Goal: Task Accomplishment & Management: Complete application form

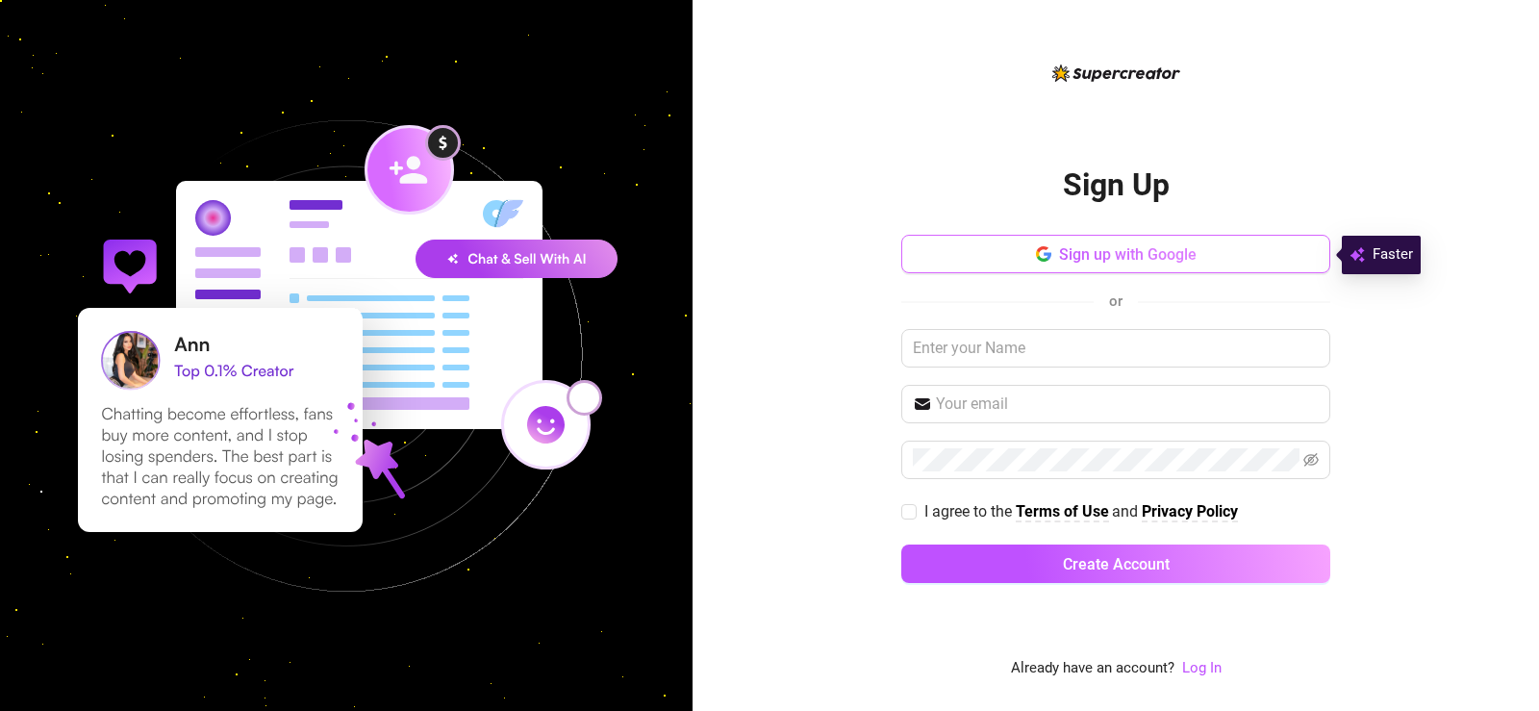
click at [995, 266] on button "Sign up with Google" at bounding box center [1115, 254] width 429 height 38
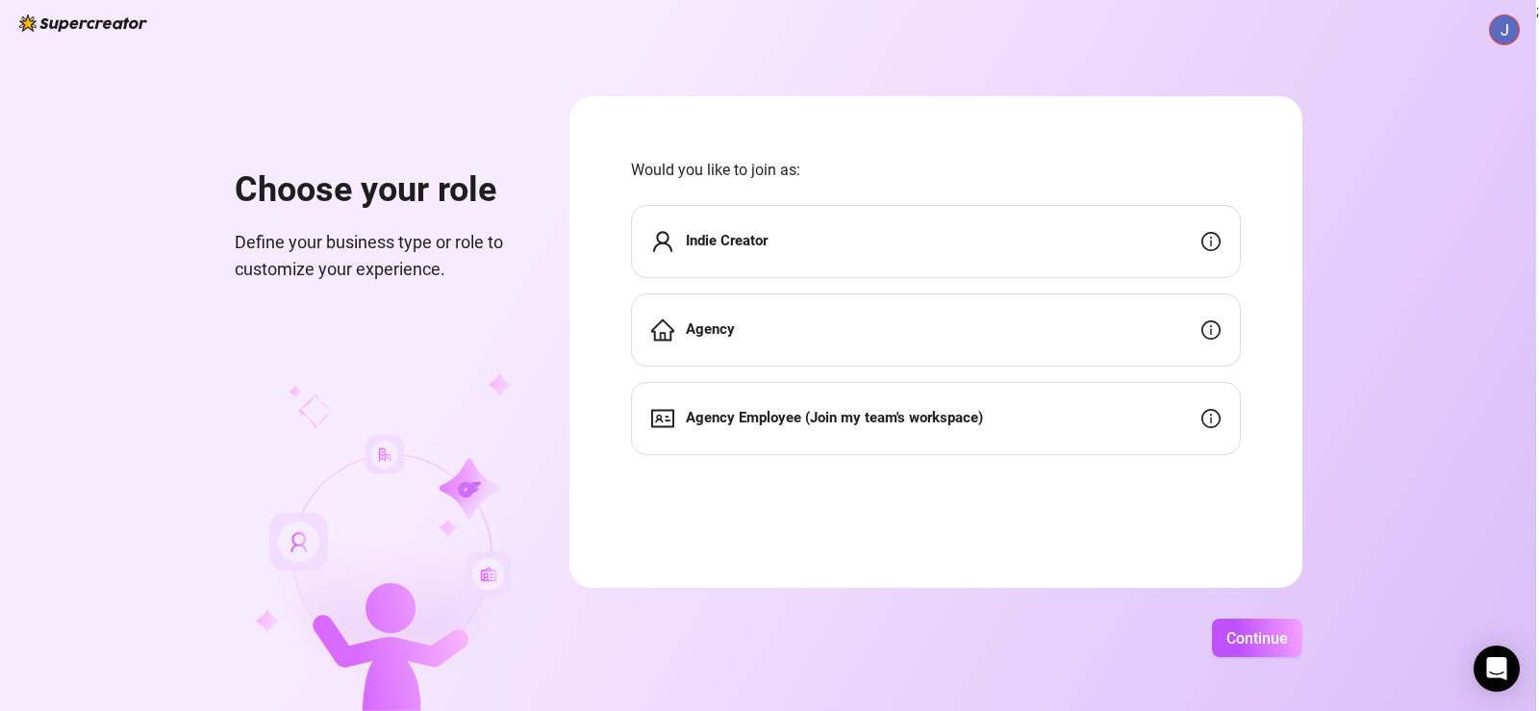
click at [928, 243] on div "Indie Creator" at bounding box center [936, 241] width 610 height 73
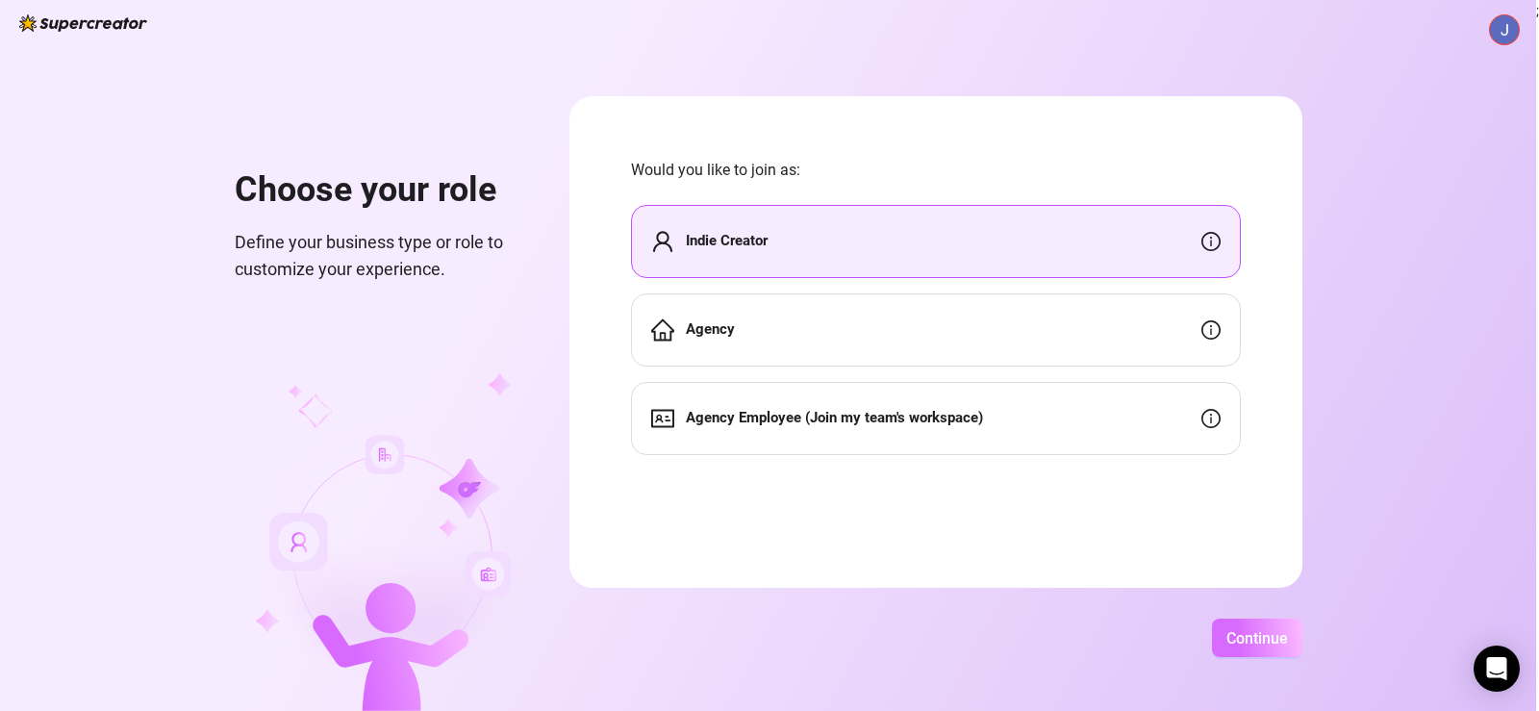
click at [1247, 636] on span "Continue" at bounding box center [1258, 638] width 62 height 18
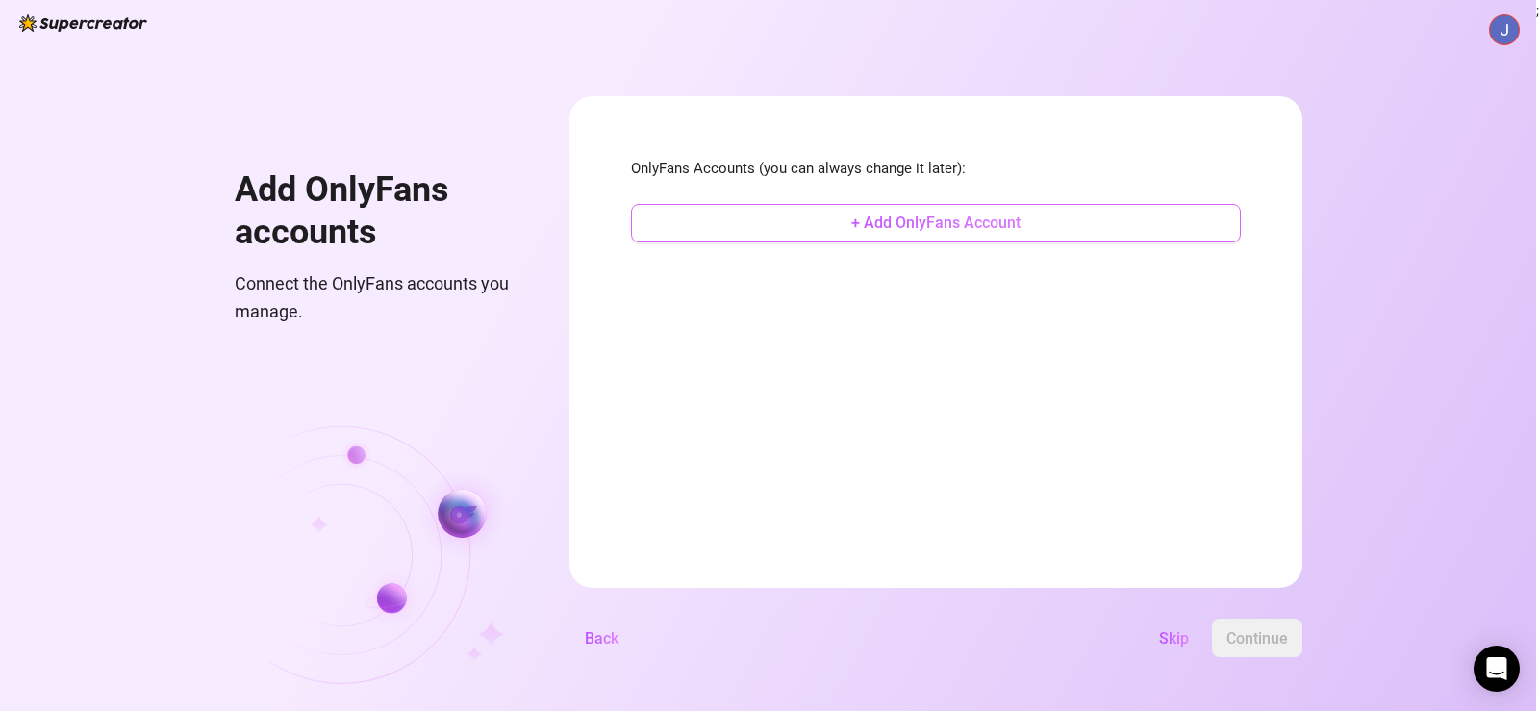
click at [912, 205] on button "+ Add OnlyFans Account" at bounding box center [936, 223] width 610 height 38
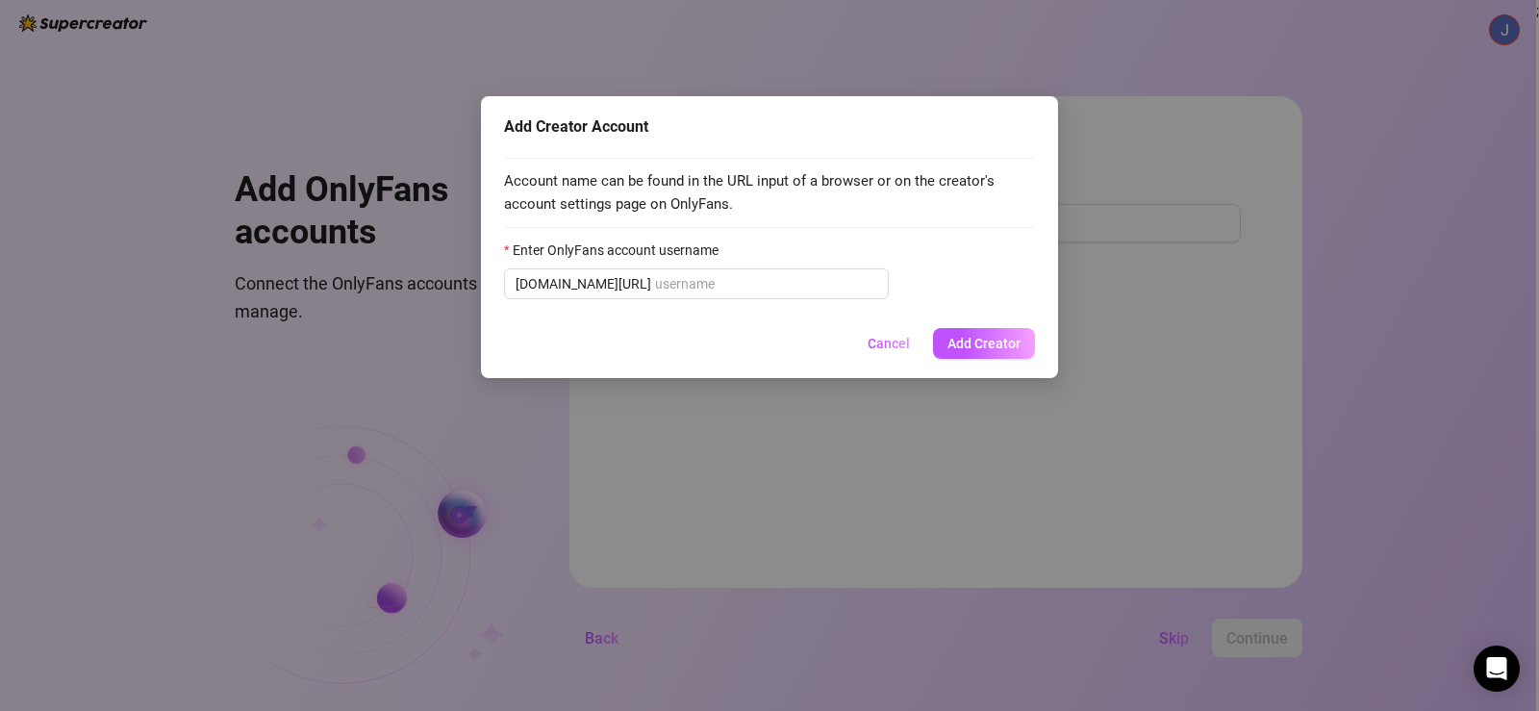
drag, startPoint x: 871, startPoint y: 358, endPoint x: 885, endPoint y: 367, distance: 17.3
click at [871, 356] on button "Cancel" at bounding box center [888, 343] width 73 height 31
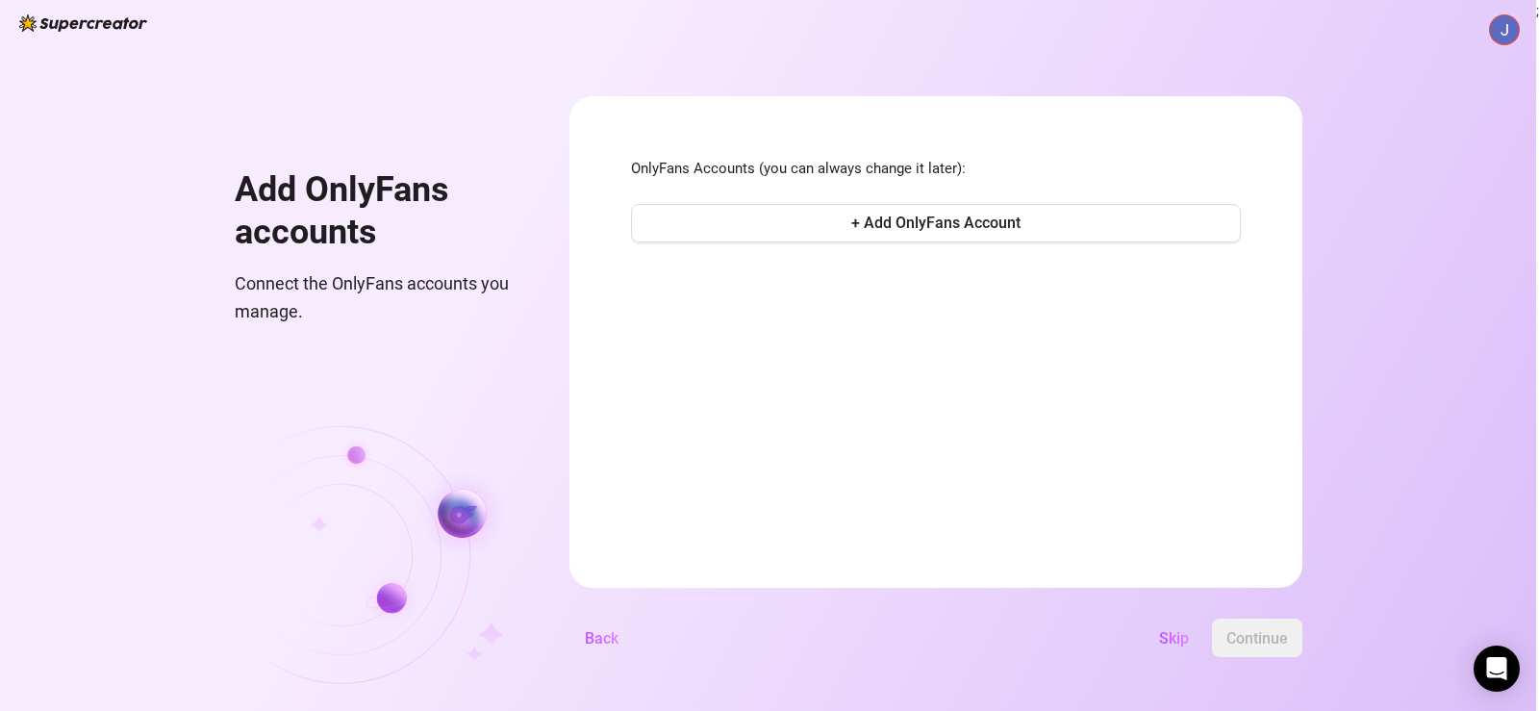
drag, startPoint x: 1158, startPoint y: 619, endPoint x: 1164, endPoint y: 629, distance: 12.1
click at [1159, 620] on button "Skip" at bounding box center [1174, 638] width 61 height 38
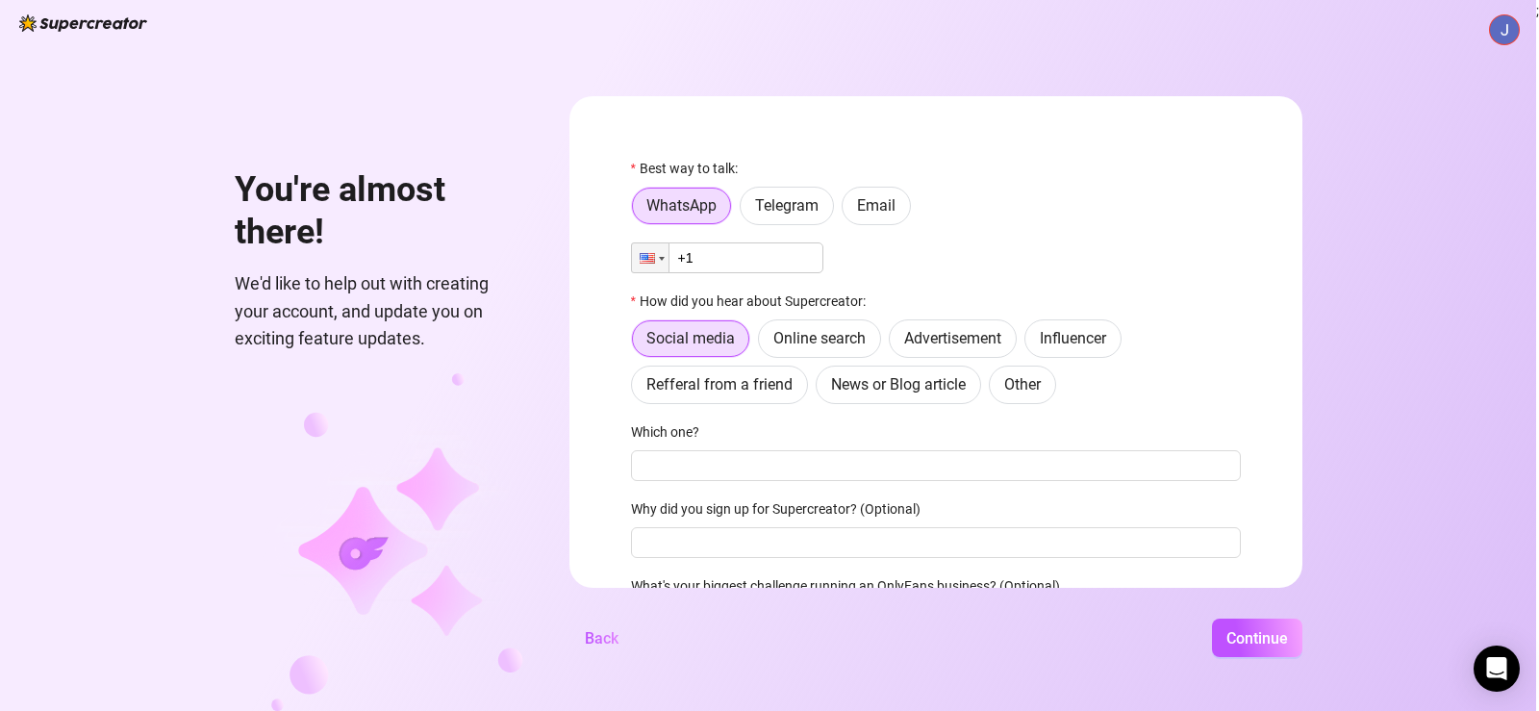
drag, startPoint x: 849, startPoint y: 208, endPoint x: 835, endPoint y: 226, distance: 23.3
click at [849, 208] on label "Email" at bounding box center [876, 206] width 69 height 38
click at [848, 211] on input "Email" at bounding box center [848, 211] width 0 height 0
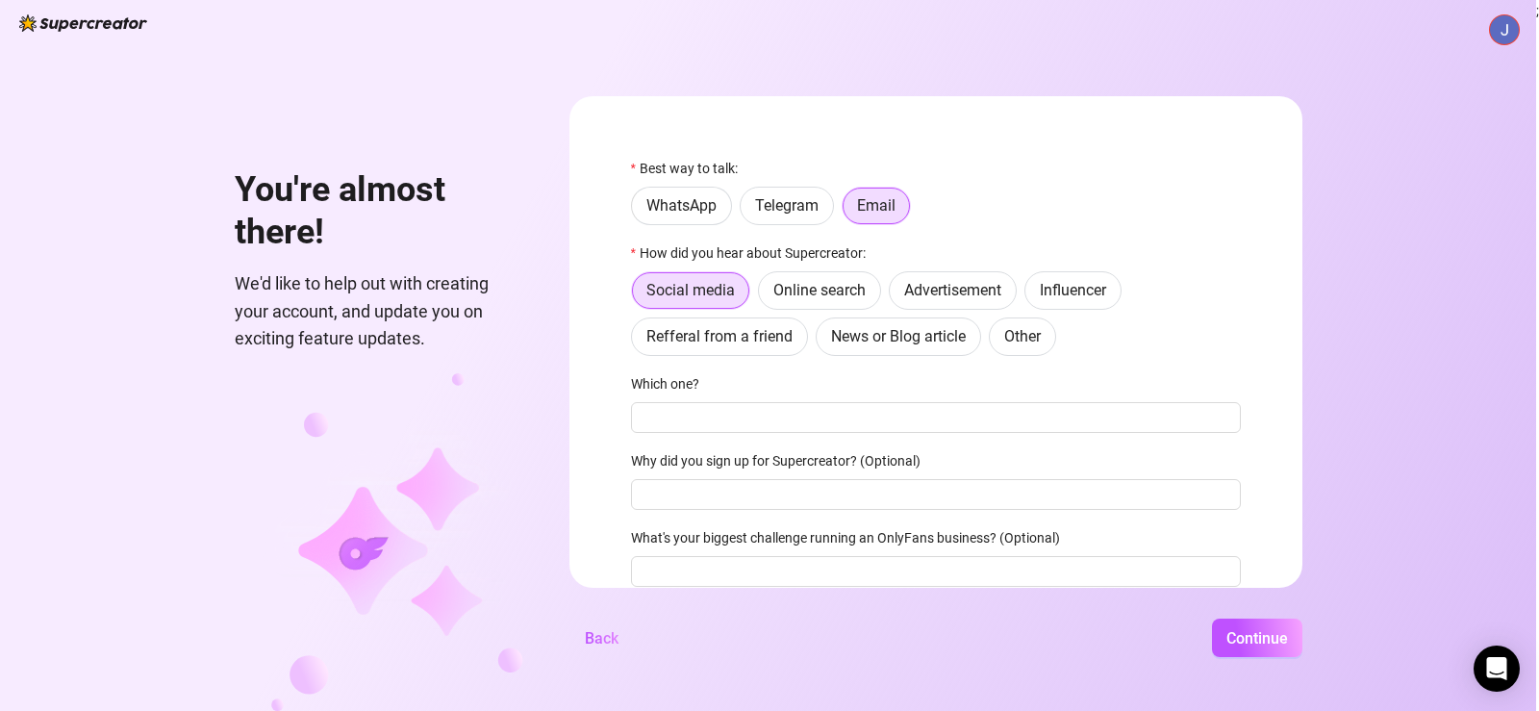
click at [798, 251] on label "How did you hear about Supercreator:" at bounding box center [754, 252] width 247 height 21
click at [773, 424] on input "Which one?" at bounding box center [936, 417] width 610 height 31
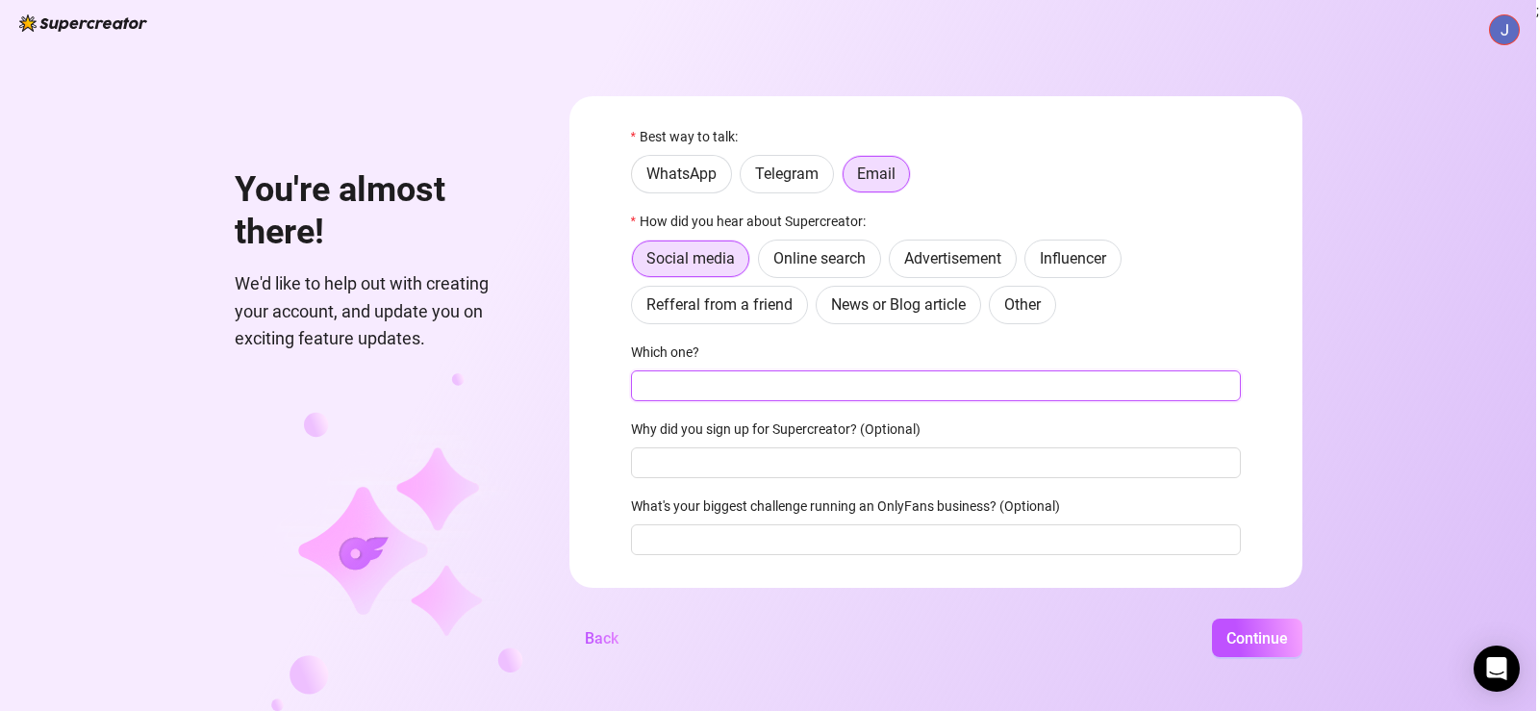
scroll to position [80, 0]
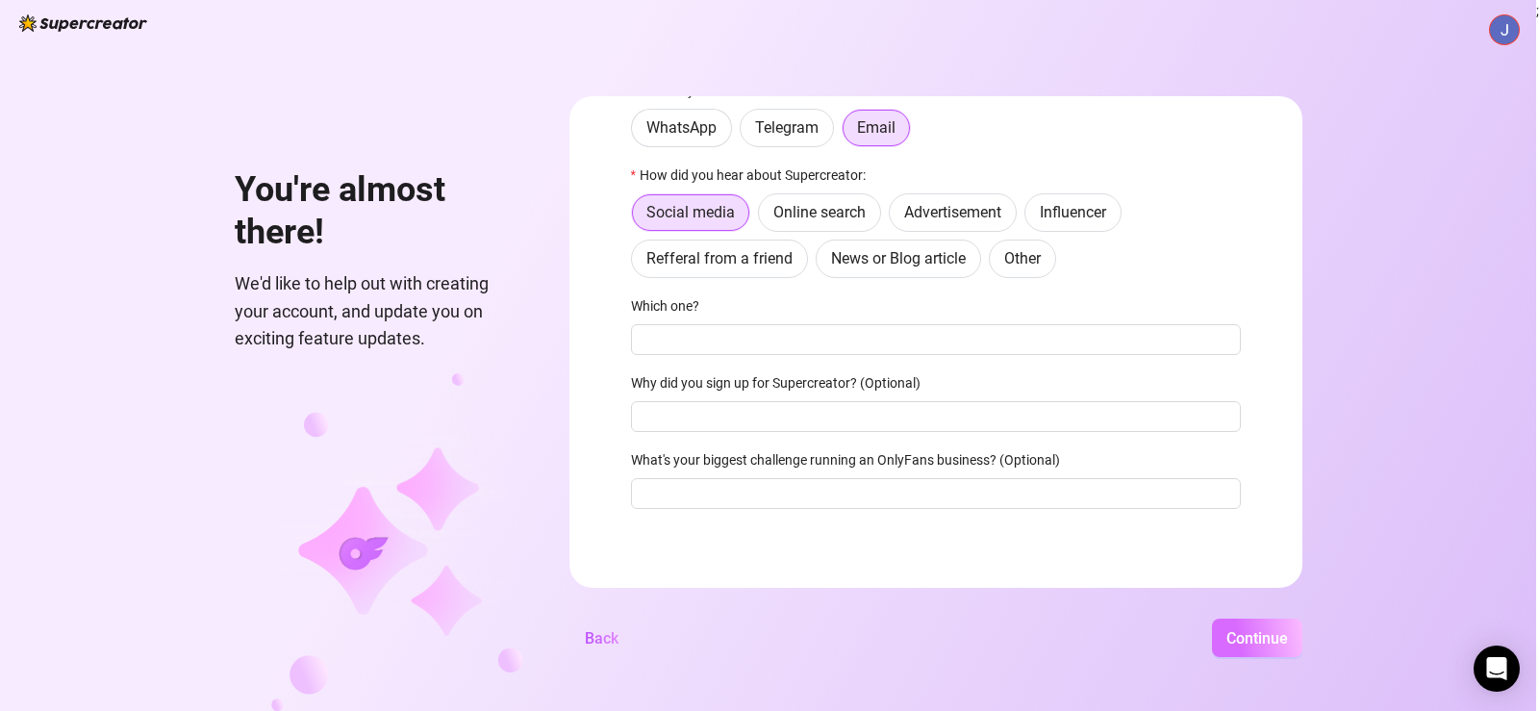
click at [1235, 626] on button "Continue" at bounding box center [1257, 638] width 90 height 38
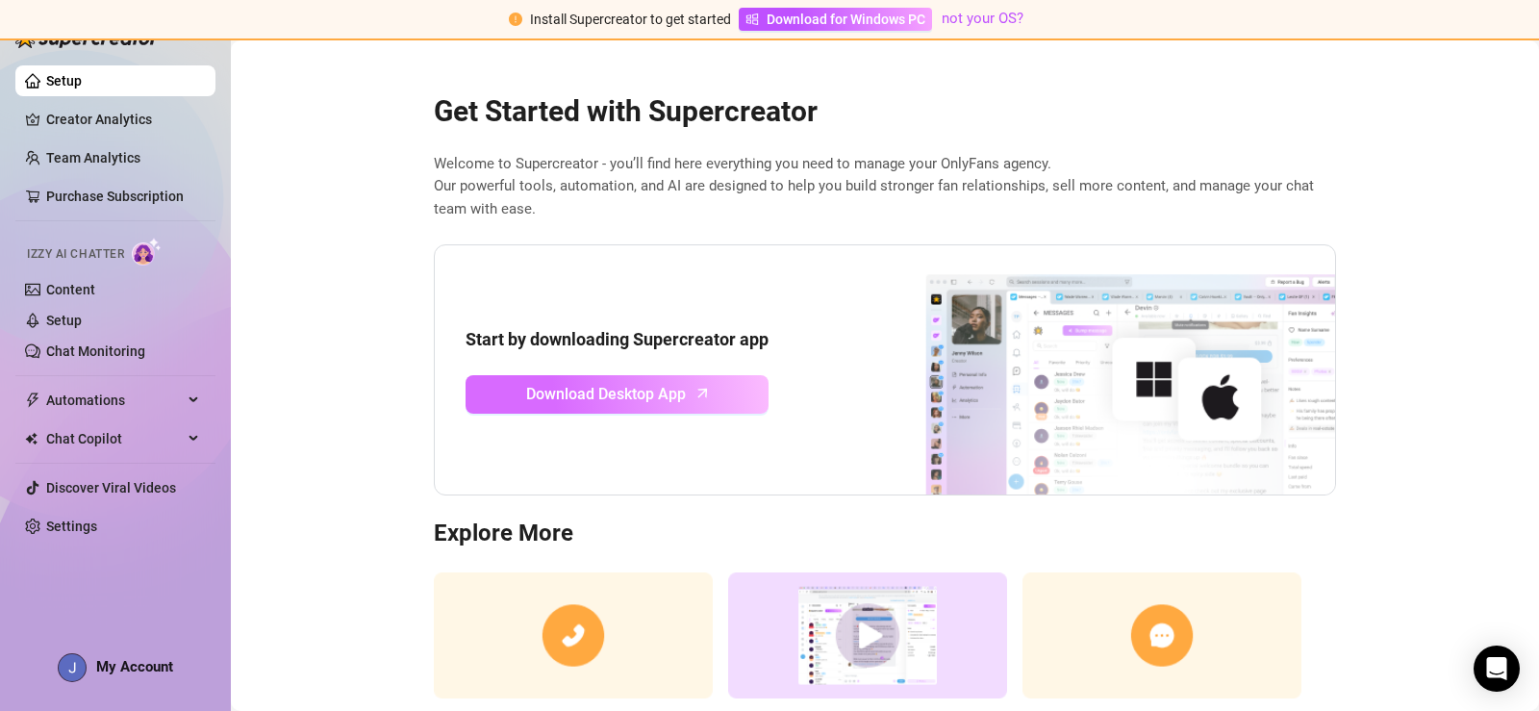
click at [685, 378] on link "Download Desktop App" at bounding box center [617, 394] width 303 height 38
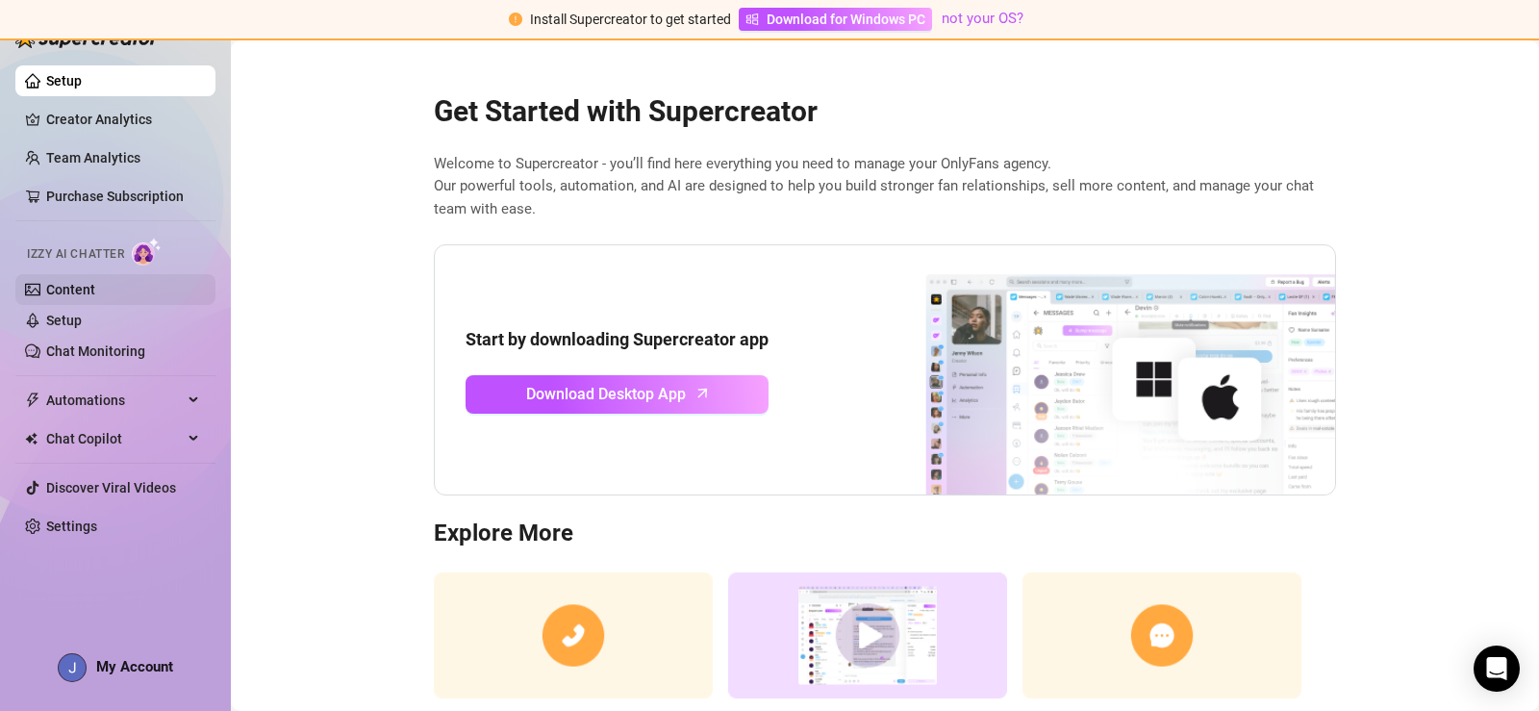
click at [87, 294] on link "Content" at bounding box center [70, 289] width 49 height 15
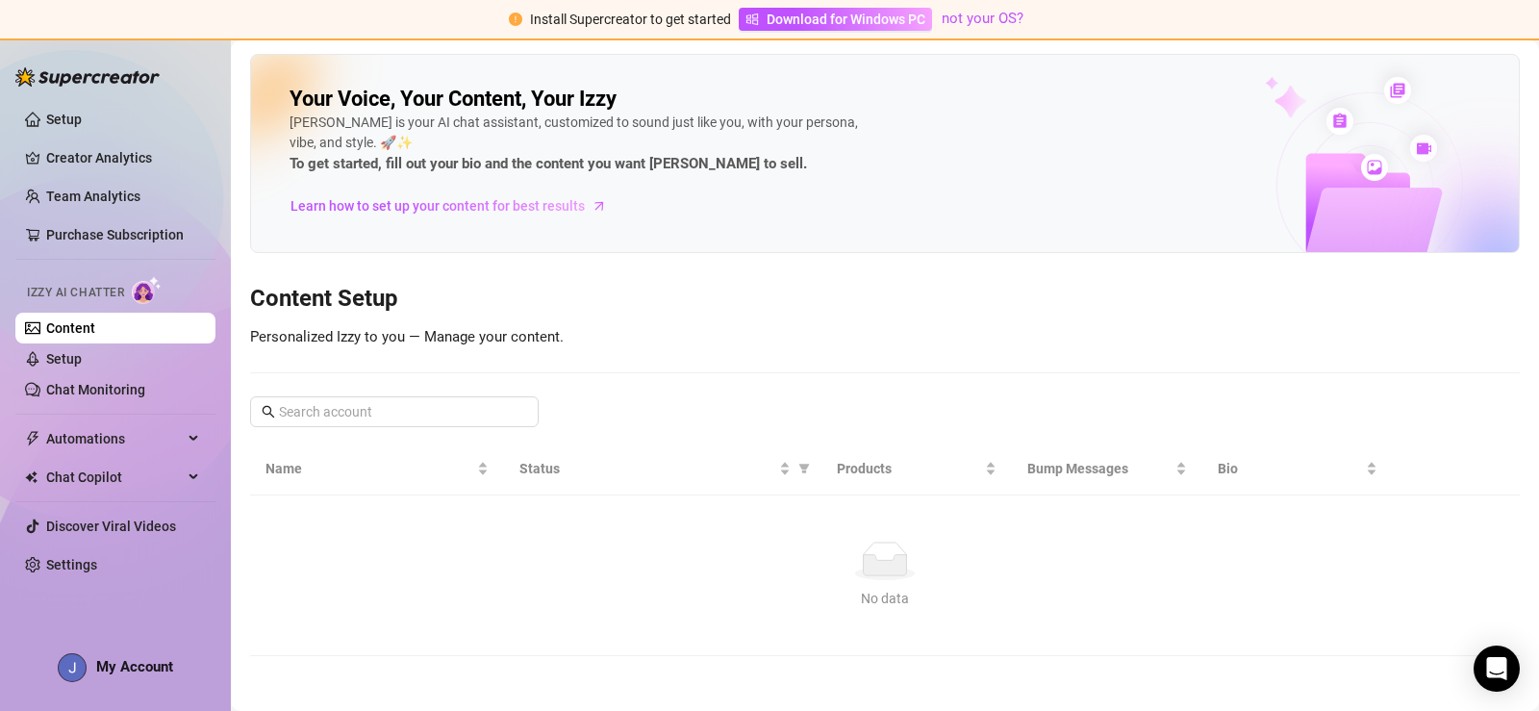
scroll to position [3, 0]
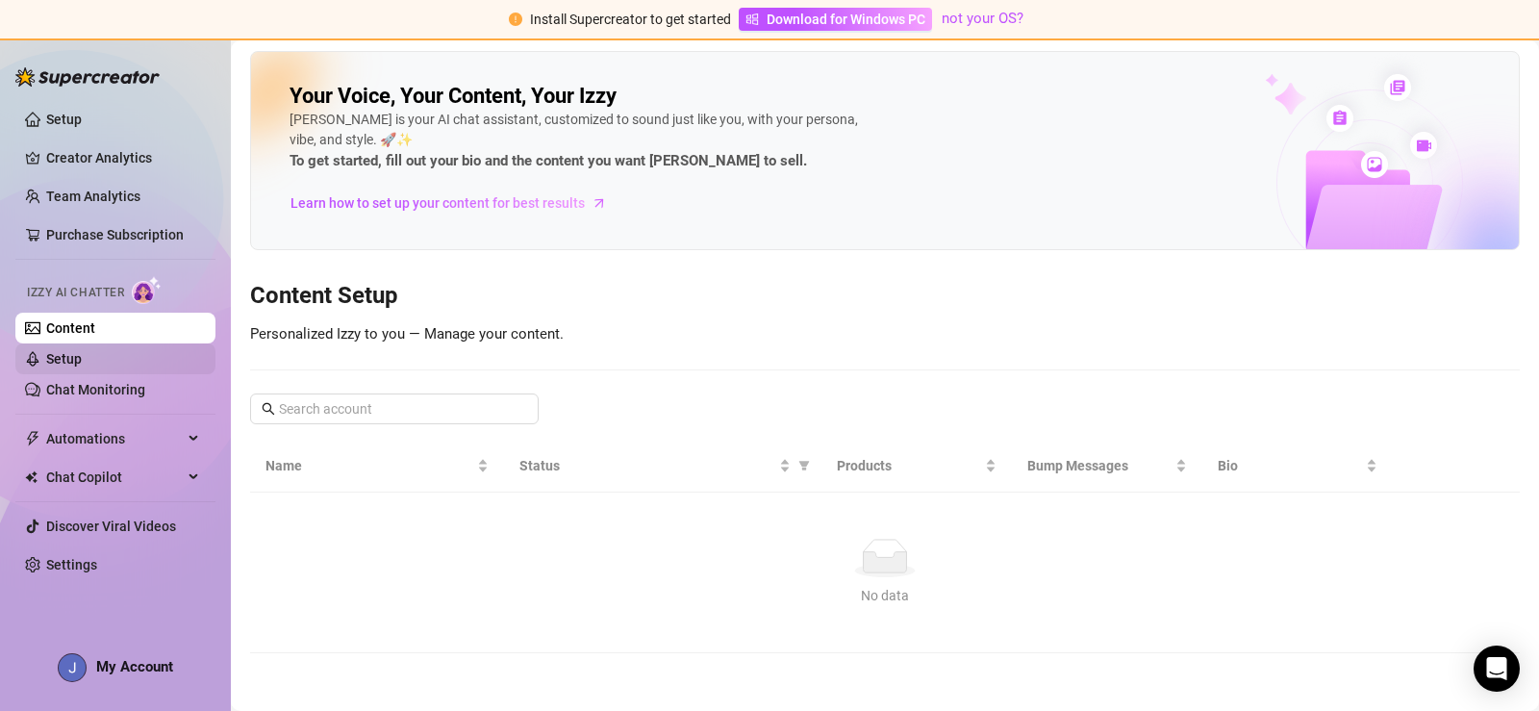
click at [82, 356] on link "Setup" at bounding box center [64, 358] width 36 height 15
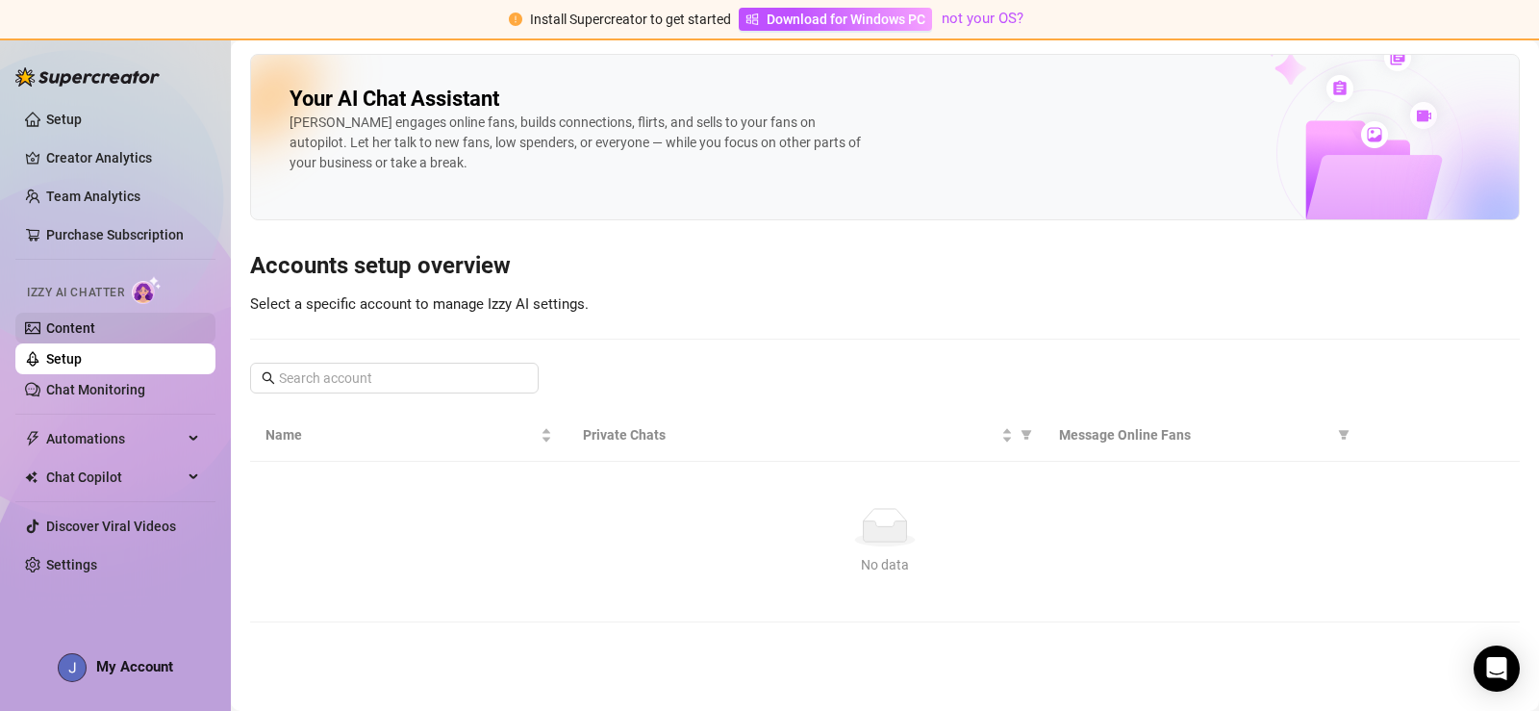
click at [95, 326] on link "Content" at bounding box center [70, 327] width 49 height 15
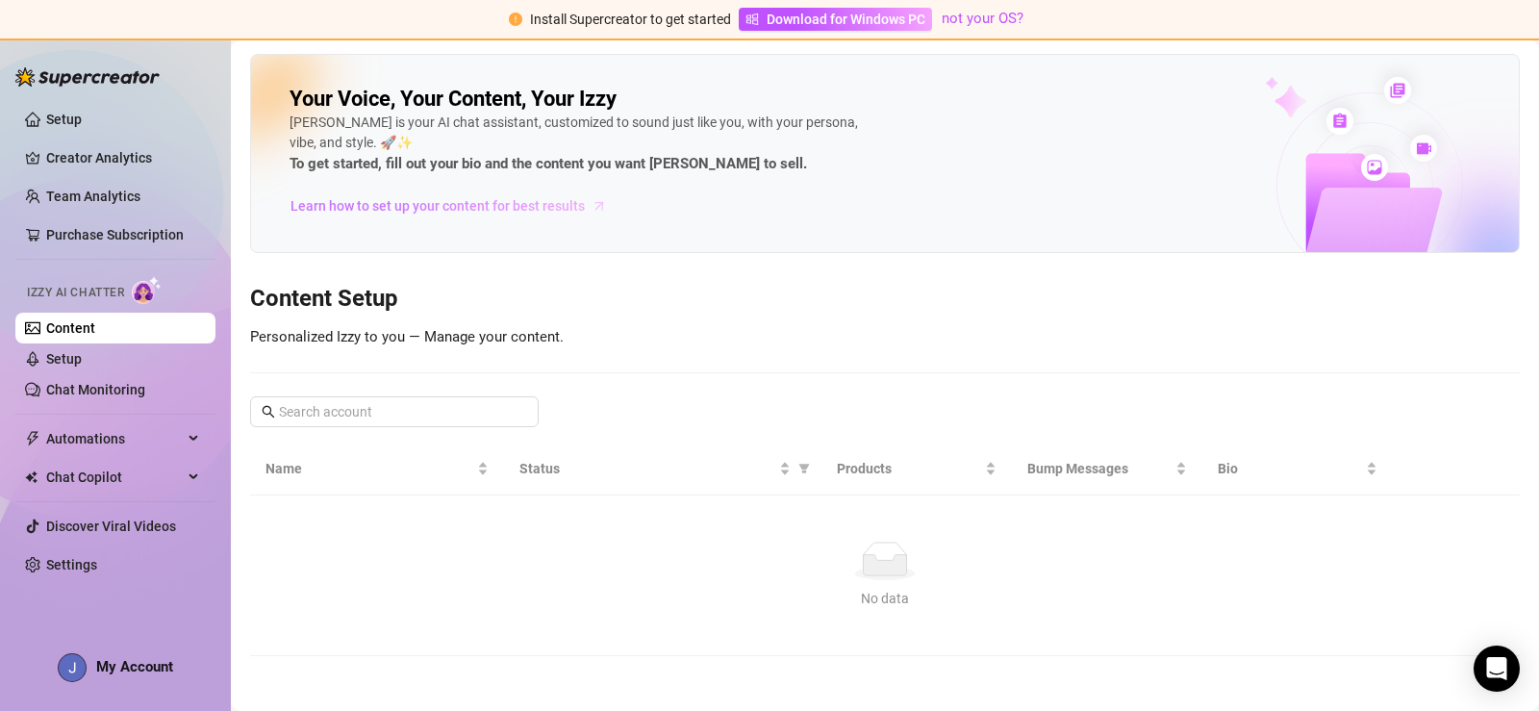
click at [595, 215] on span at bounding box center [599, 205] width 13 height 21
click at [122, 452] on span "Automations" at bounding box center [114, 438] width 137 height 31
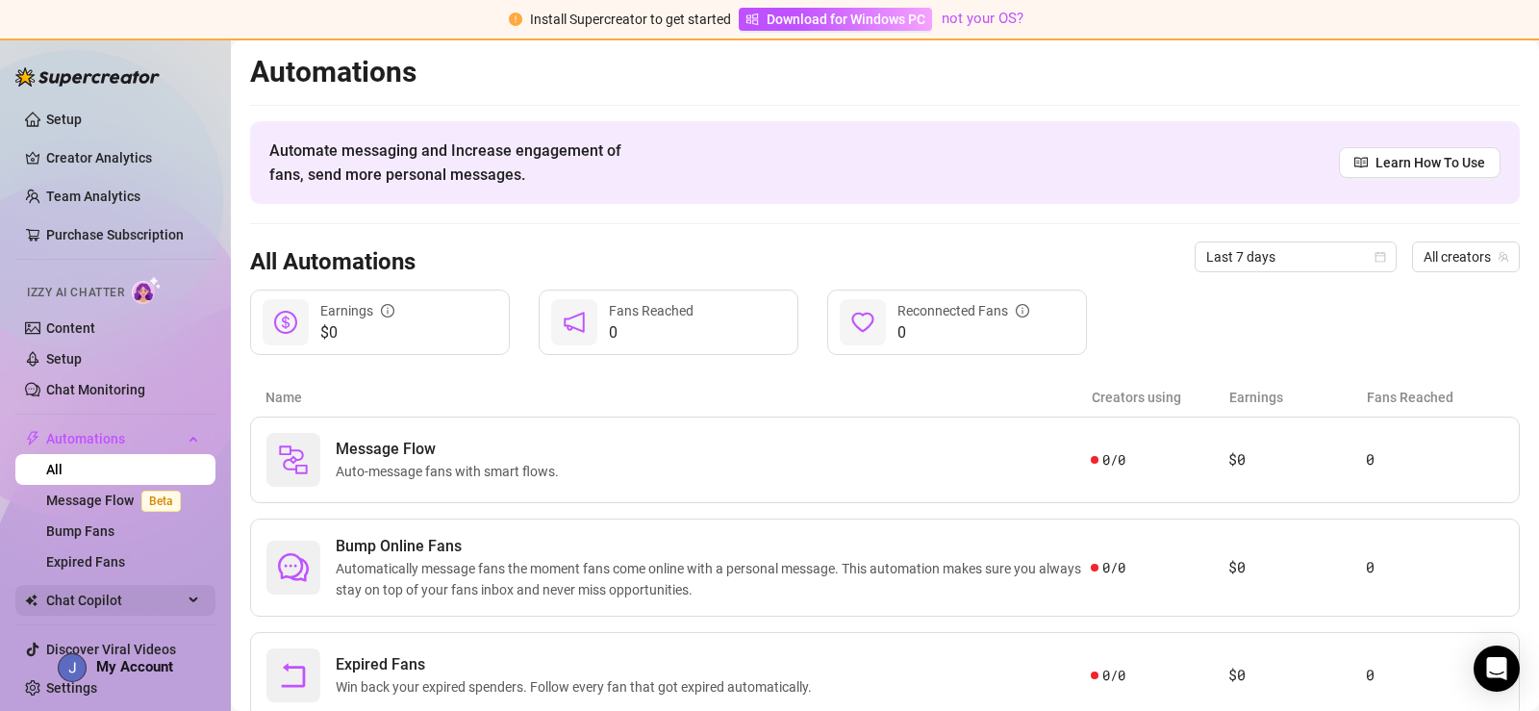
click at [119, 599] on span "Chat Copilot" at bounding box center [114, 600] width 137 height 31
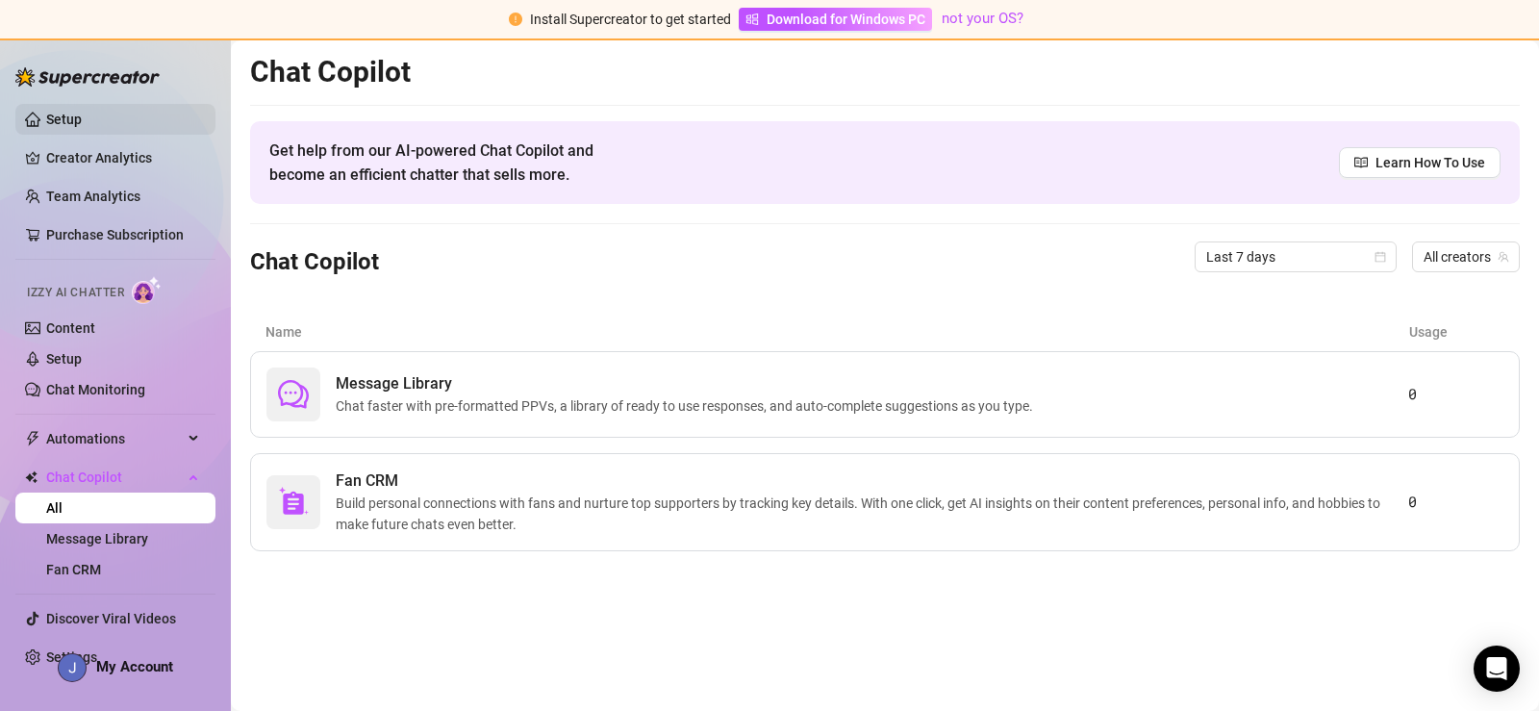
click at [82, 119] on link "Setup" at bounding box center [64, 119] width 36 height 15
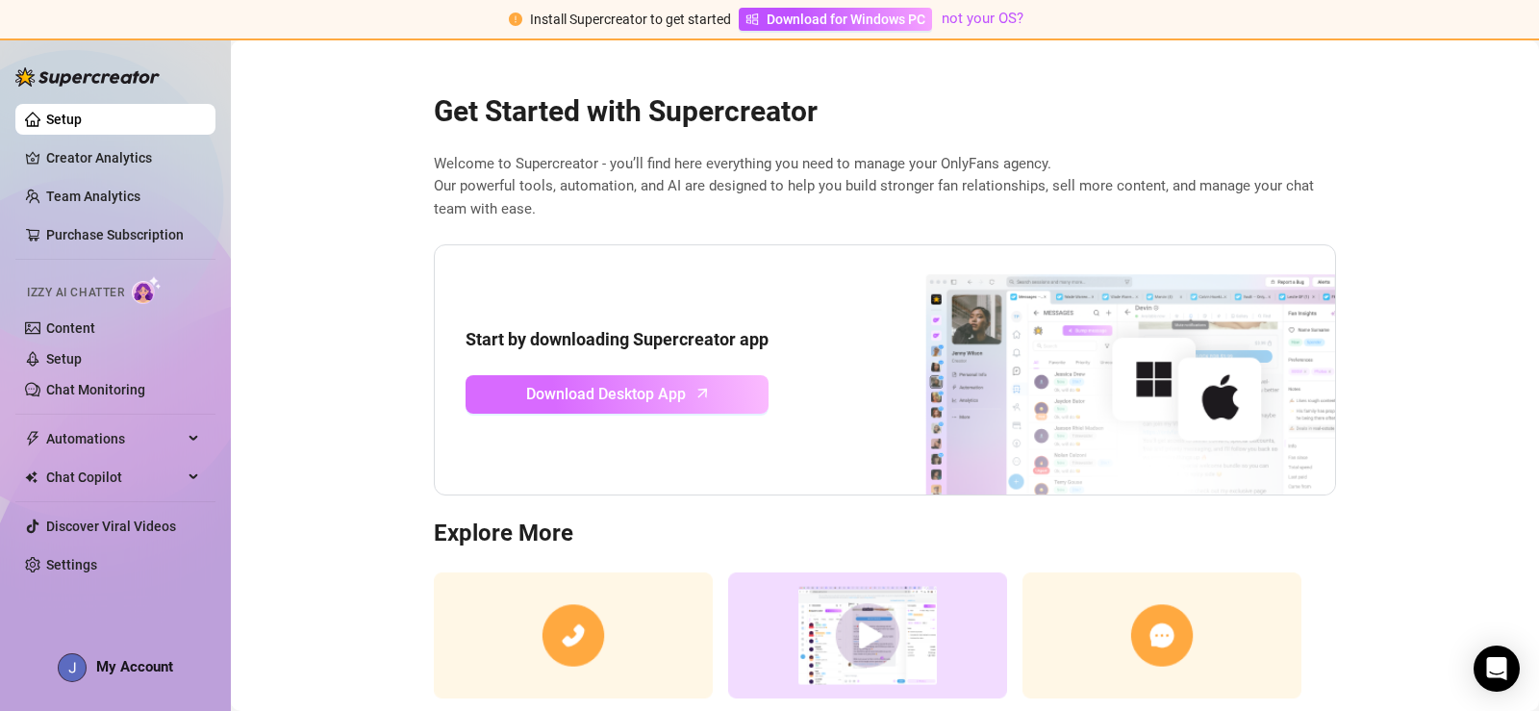
click at [692, 388] on icon "arrow-up" at bounding box center [703, 393] width 22 height 22
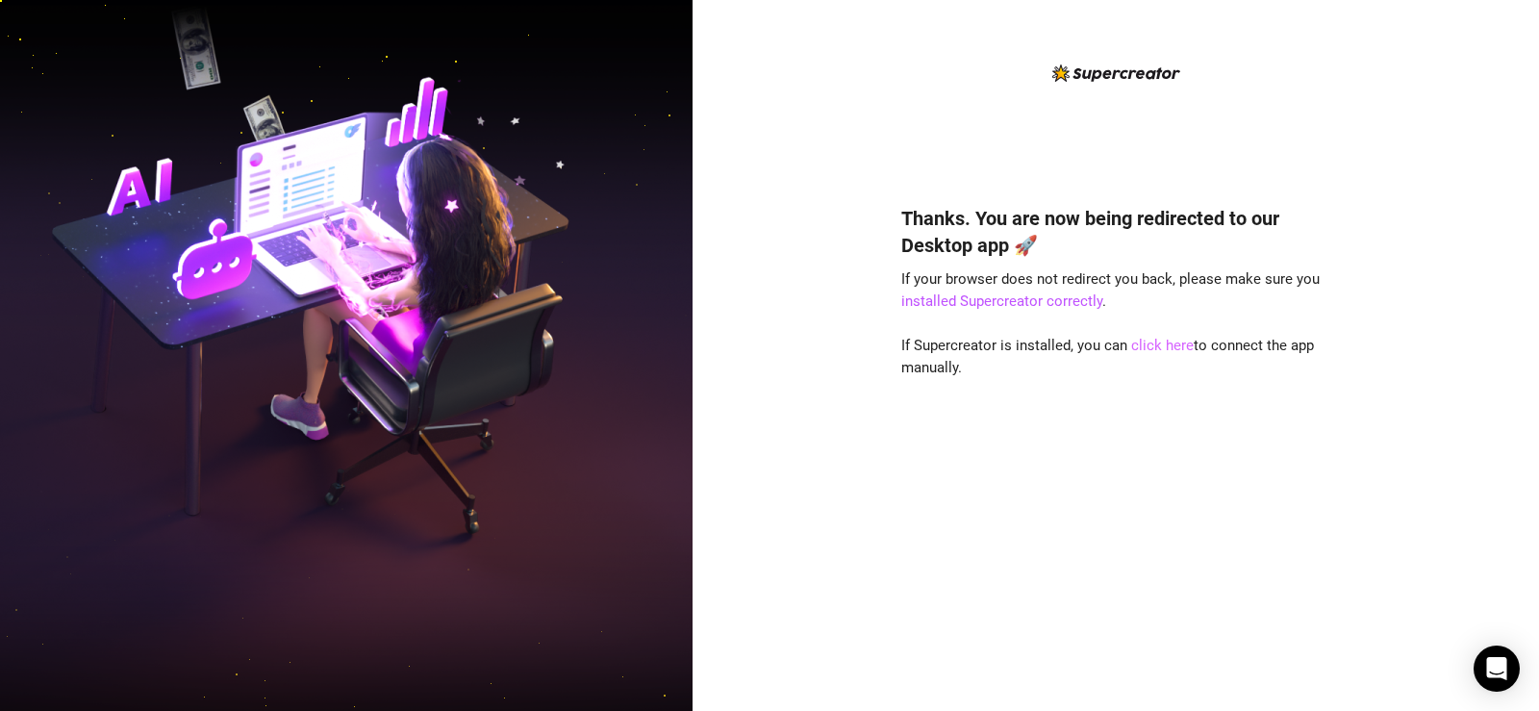
click at [1167, 351] on link "click here" at bounding box center [1162, 345] width 63 height 17
